Goal: Information Seeking & Learning: Learn about a topic

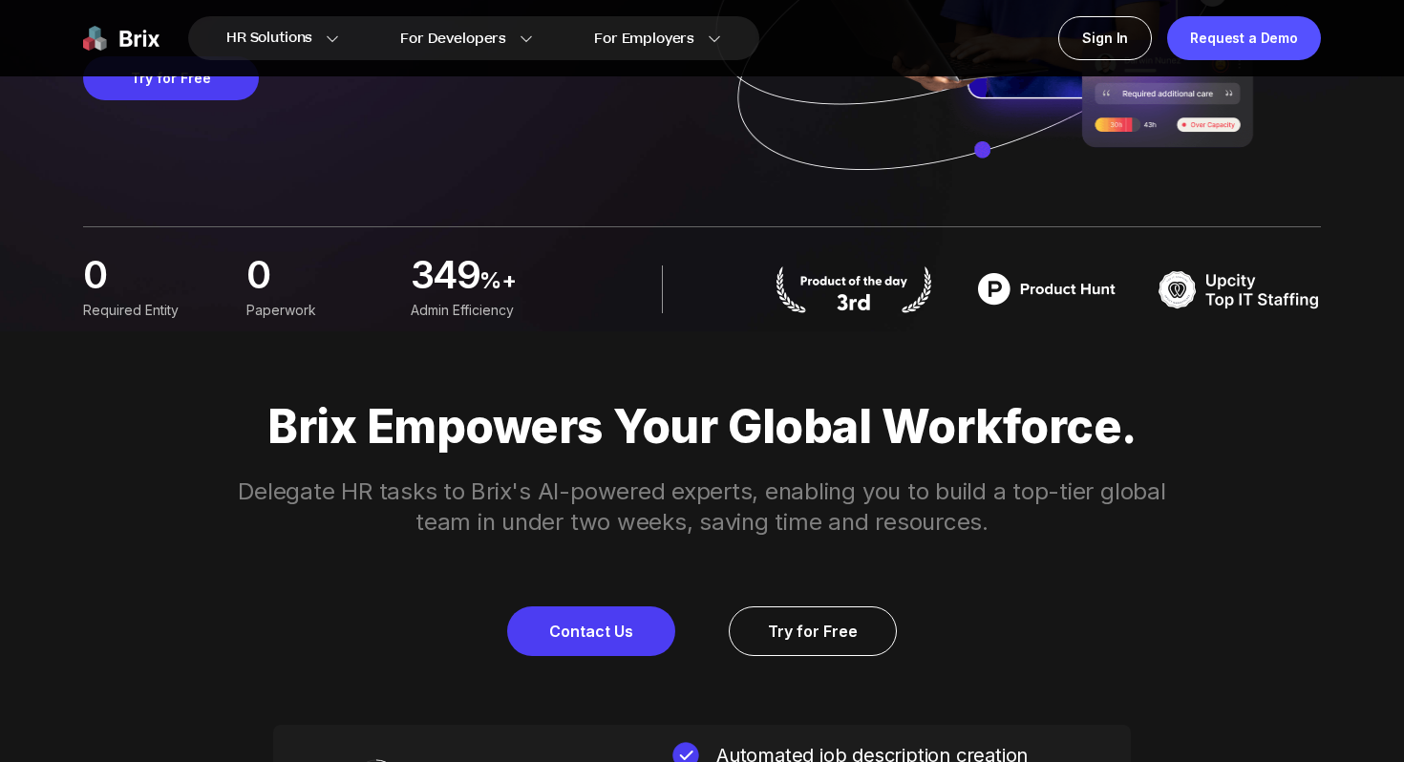
scroll to position [924, 0]
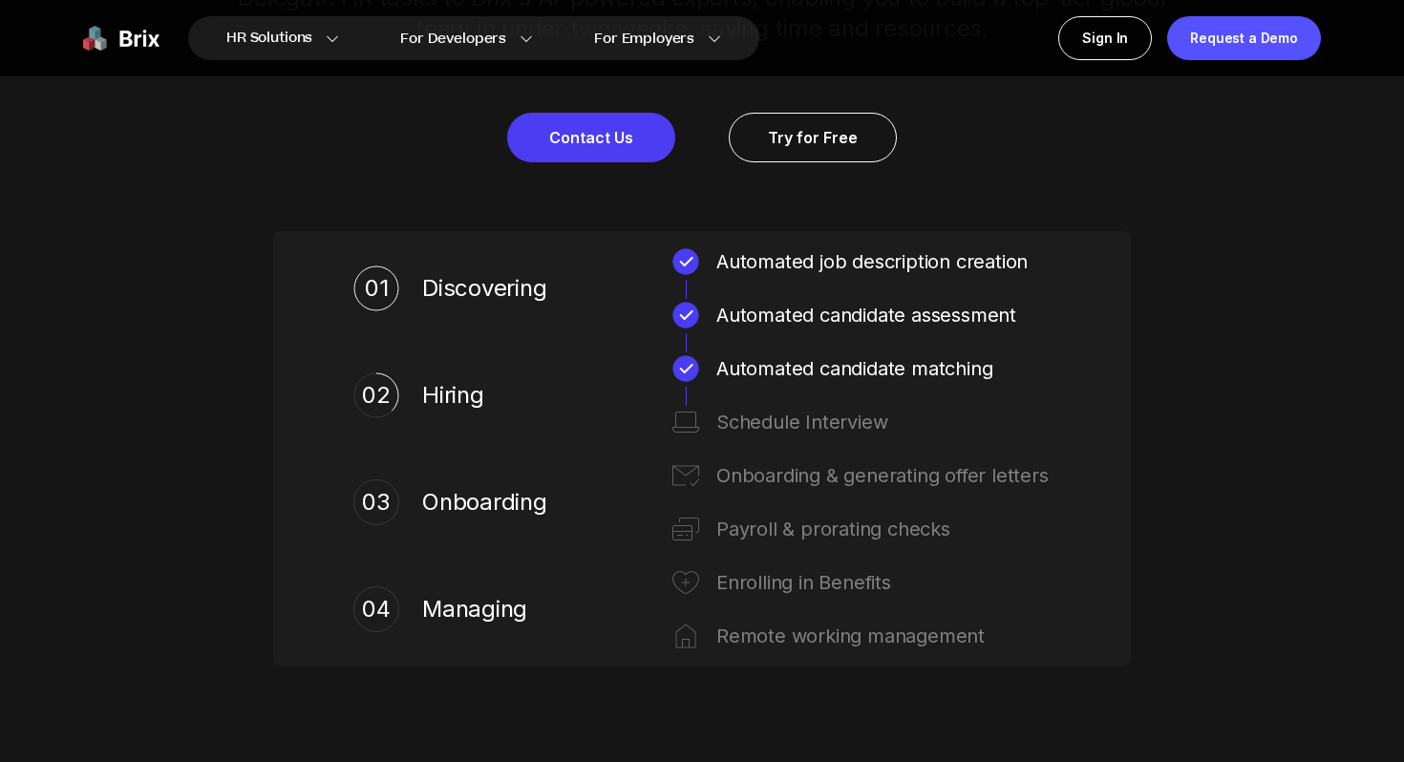
click at [681, 413] on img at bounding box center [685, 422] width 31 height 31
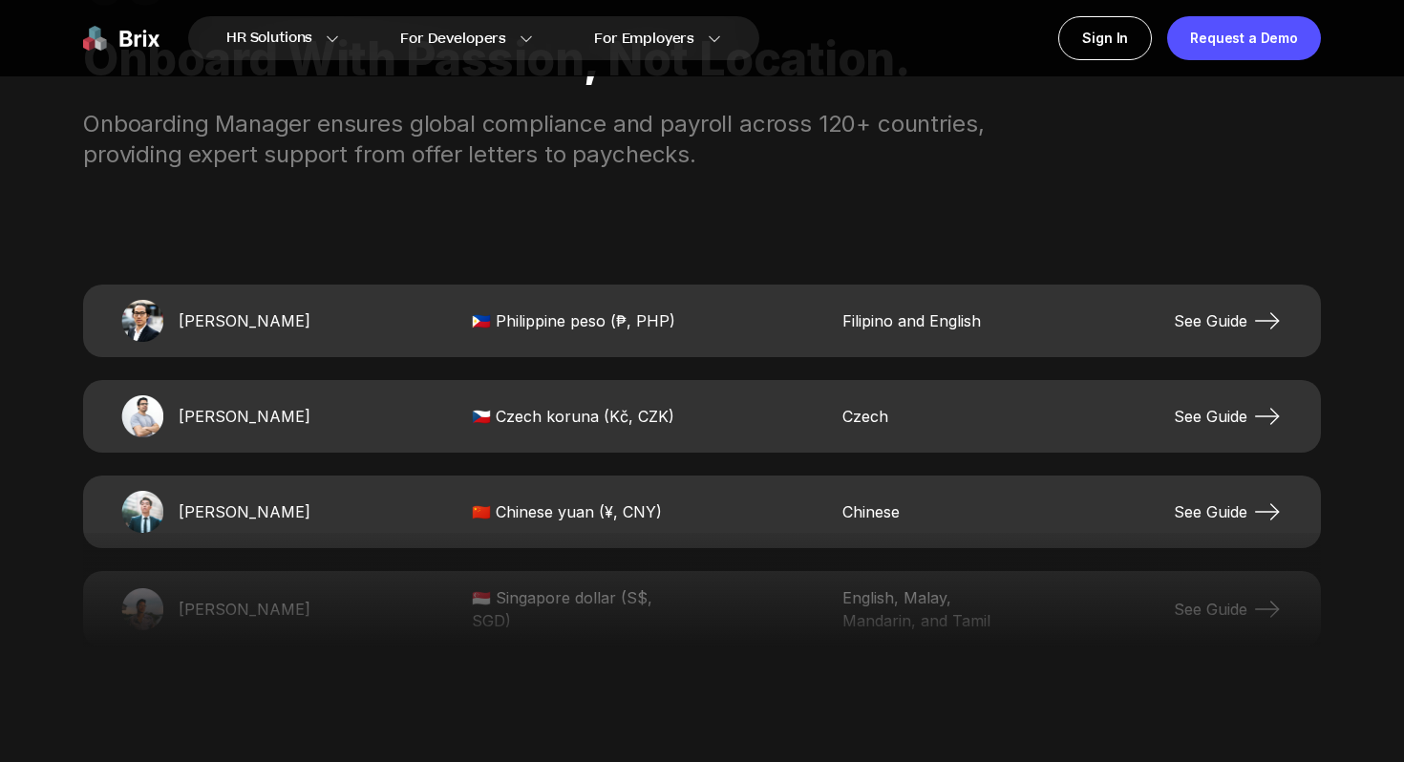
scroll to position [3852, 0]
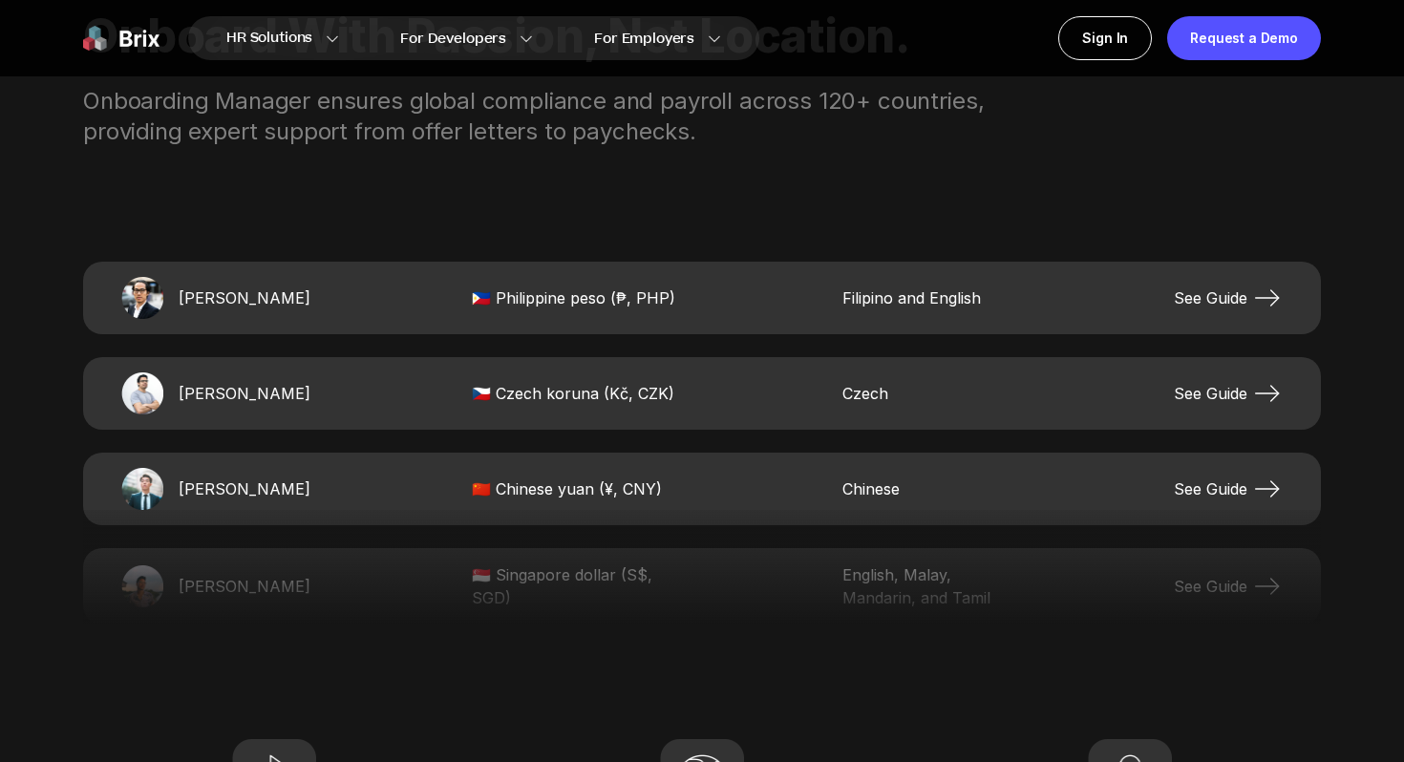
click at [1195, 491] on span "See Guide" at bounding box center [1228, 489] width 109 height 31
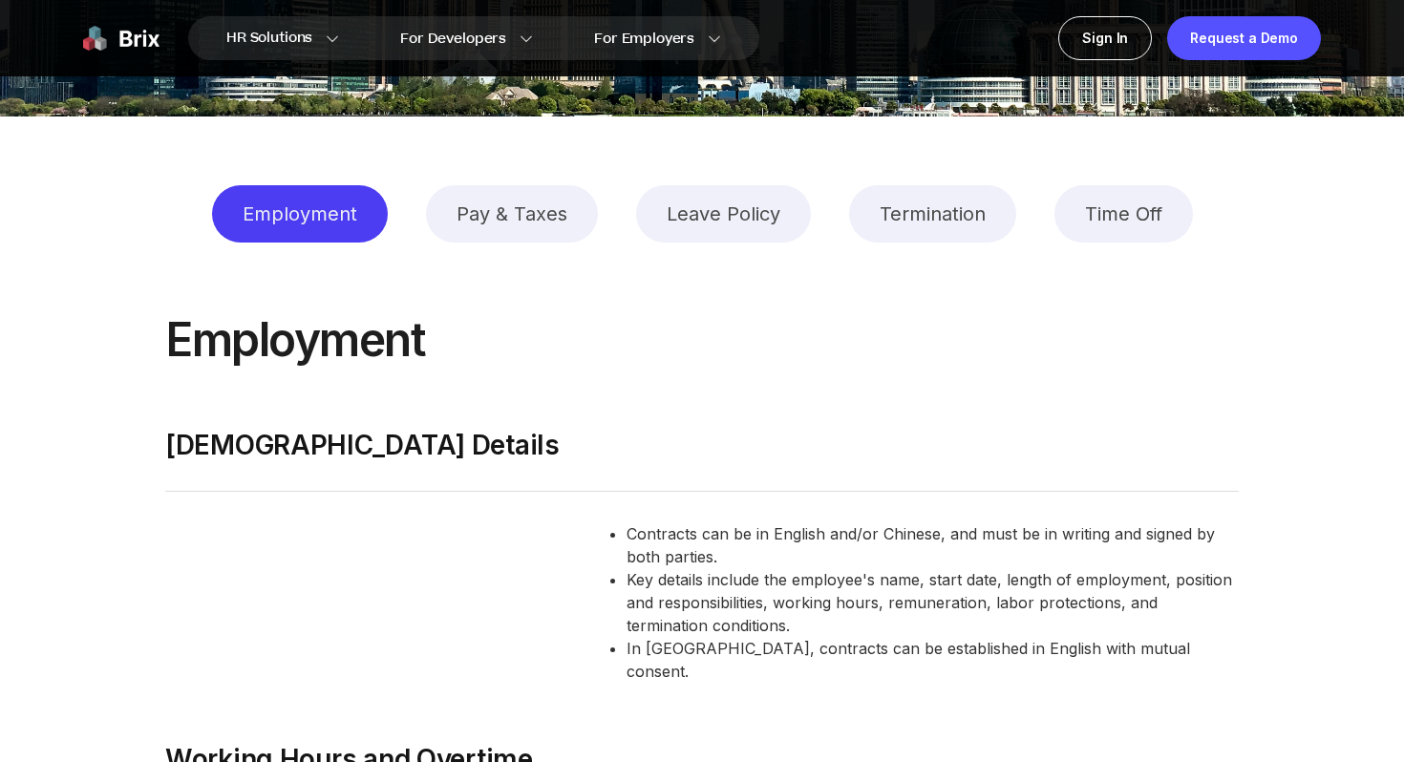
scroll to position [3191, 0]
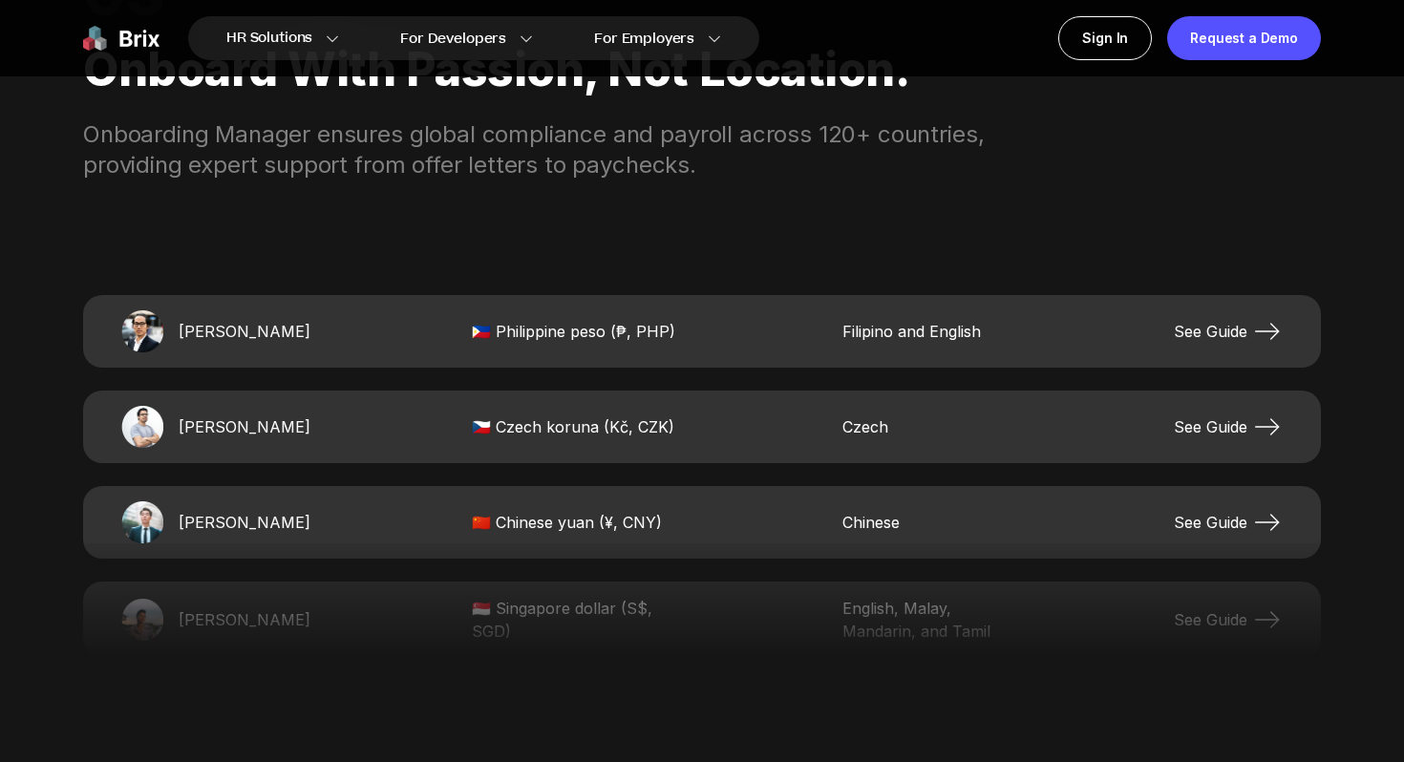
scroll to position [3822, 0]
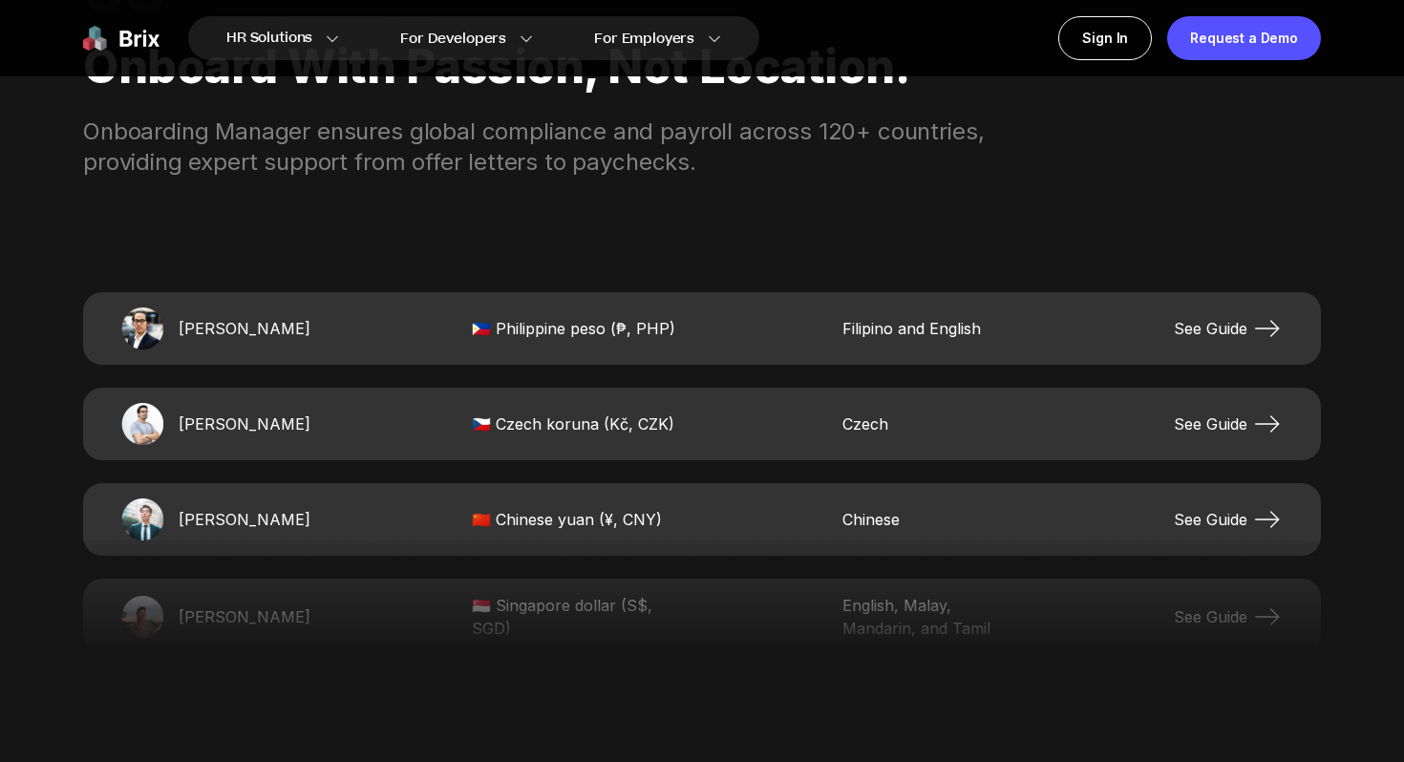
click at [1228, 422] on span "See Guide" at bounding box center [1228, 424] width 109 height 31
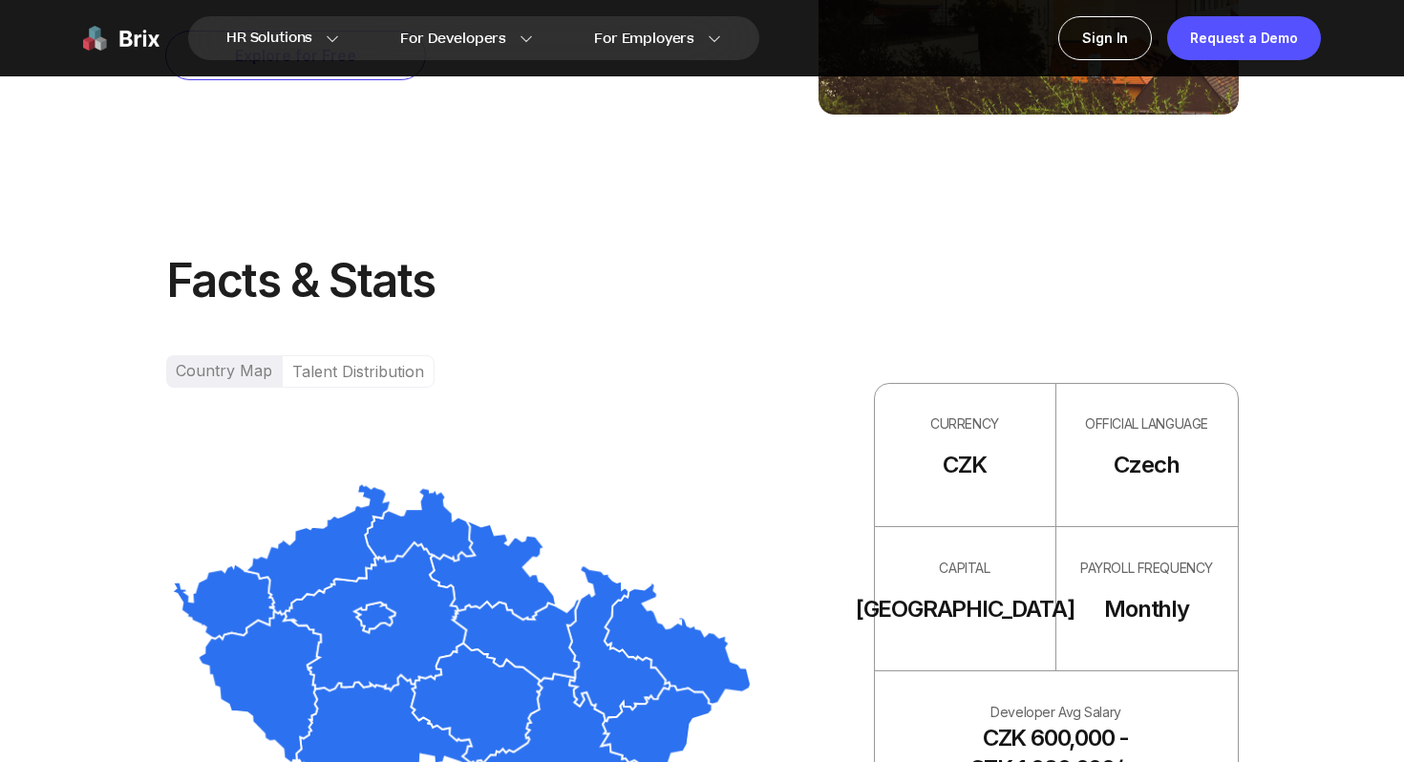
scroll to position [1183, 0]
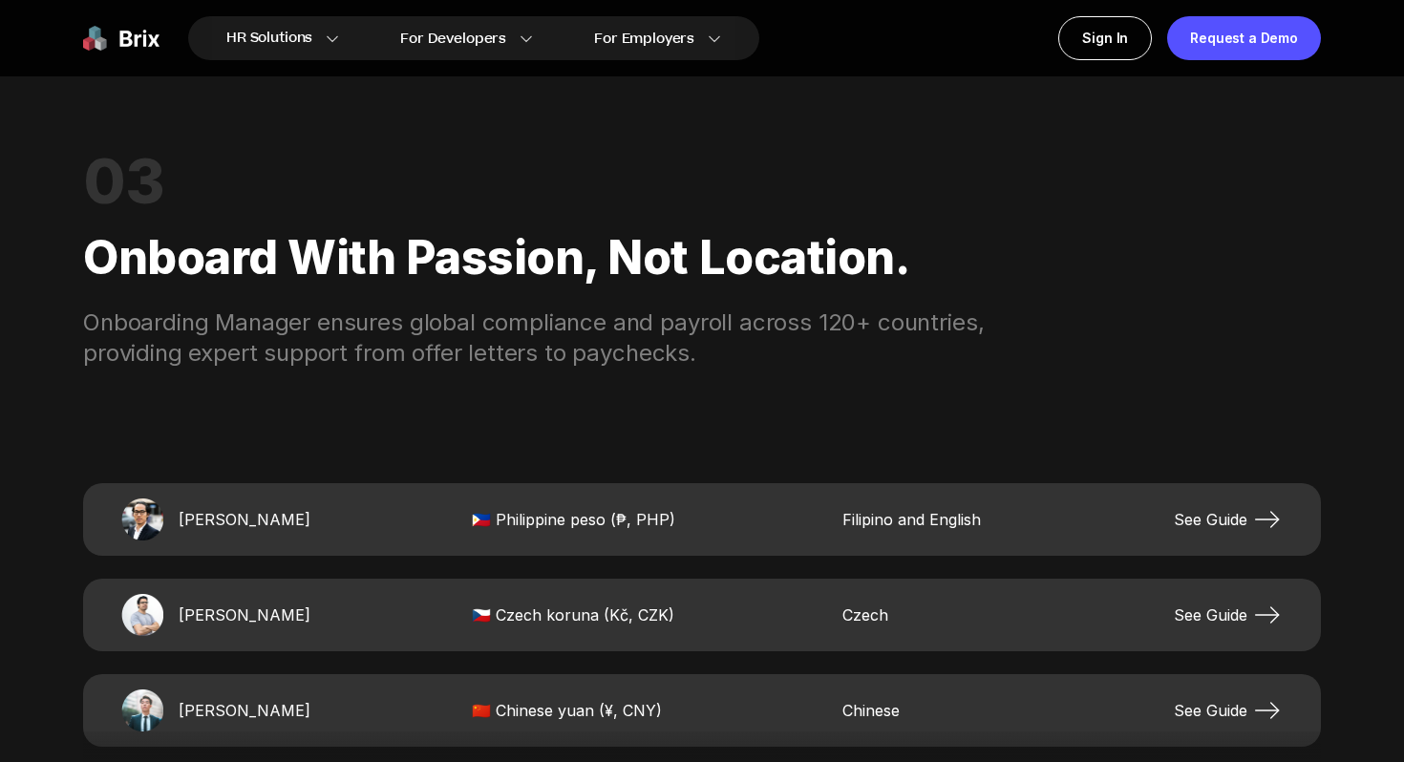
scroll to position [3994, 0]
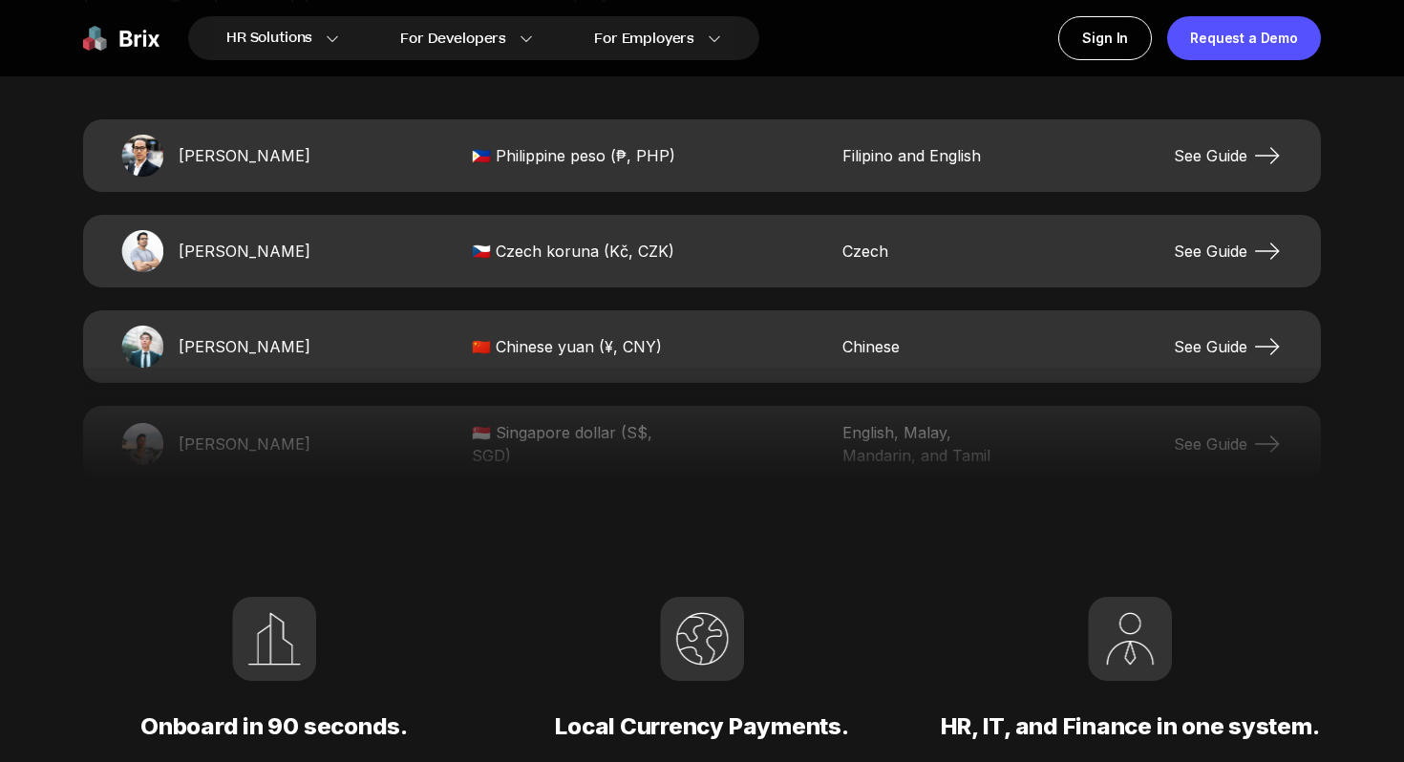
click at [1190, 160] on span "See Guide" at bounding box center [1228, 155] width 109 height 31
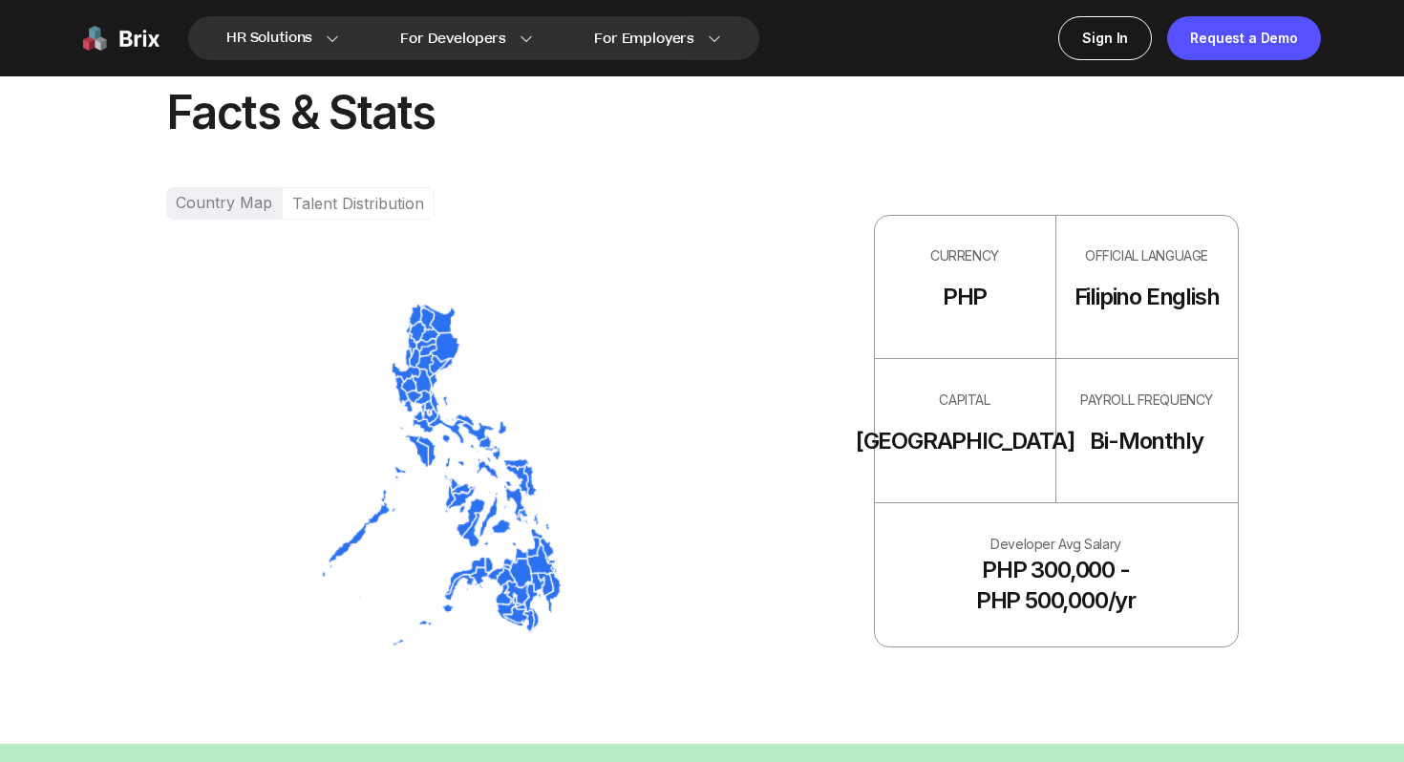
scroll to position [1182, 0]
